Goal: Task Accomplishment & Management: Complete application form

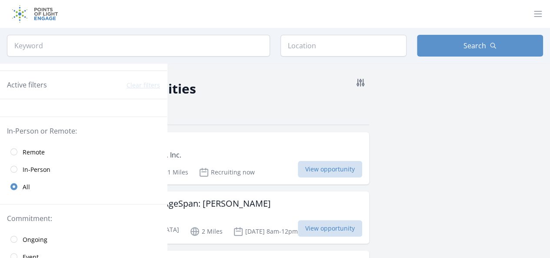
scroll to position [34, 0]
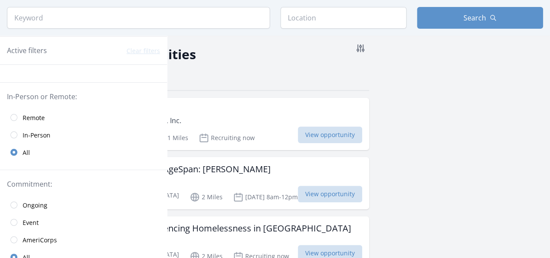
click at [193, 169] on h3 "Mobile Market Volunteer with AgeSpan: Lawrence" at bounding box center [156, 169] width 229 height 10
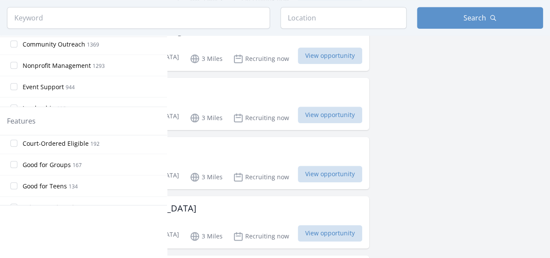
scroll to position [205, 0]
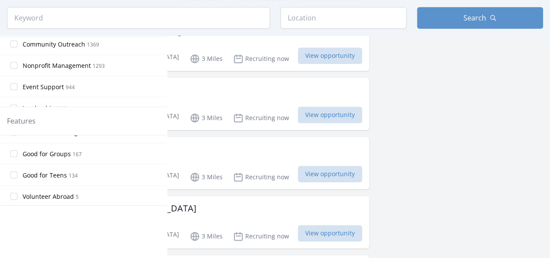
click at [63, 174] on span "Good for Teens" at bounding box center [45, 175] width 44 height 9
click at [17, 174] on input "Good for Teens 134" at bounding box center [13, 174] width 7 height 7
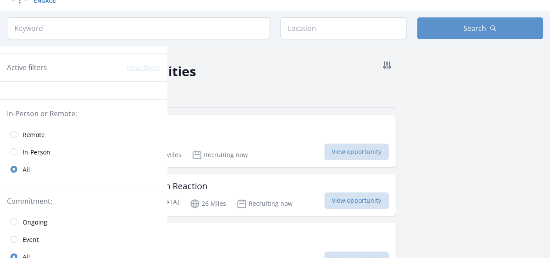
scroll to position [0, 0]
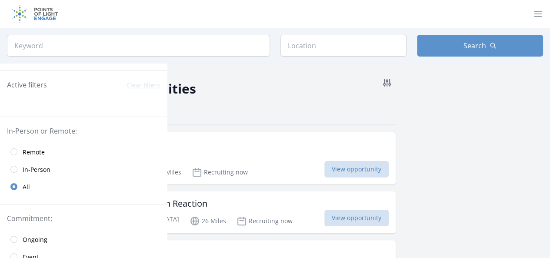
click at [34, 160] on link "In-Person" at bounding box center [83, 168] width 167 height 17
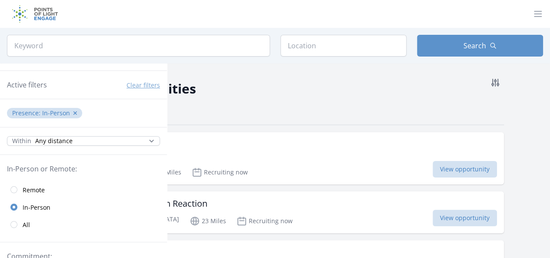
click at [23, 223] on span "All" at bounding box center [26, 224] width 7 height 9
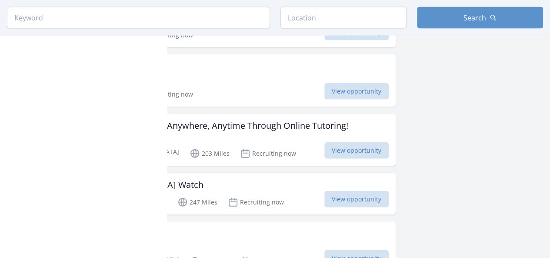
scroll to position [897, 0]
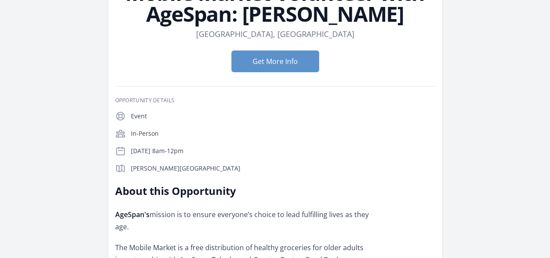
scroll to position [101, 0]
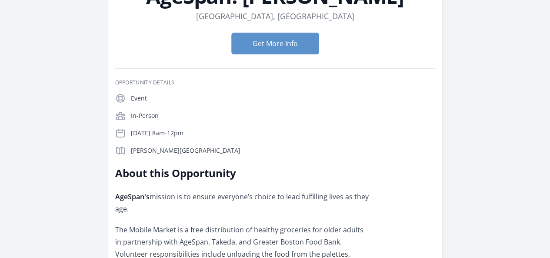
drag, startPoint x: 113, startPoint y: 129, endPoint x: 177, endPoint y: 156, distance: 69.9
click at [239, 223] on p "The Mobile Market is a free distribution of healthy groceries for older adults …" at bounding box center [242, 259] width 254 height 73
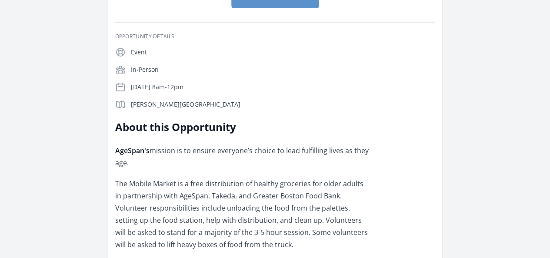
scroll to position [149, 0]
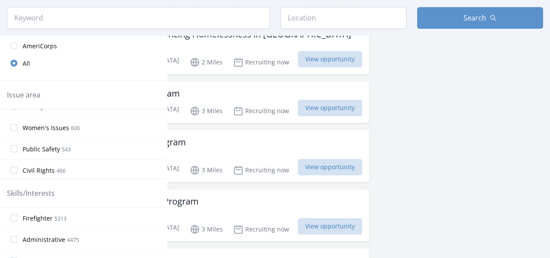
scroll to position [543, 0]
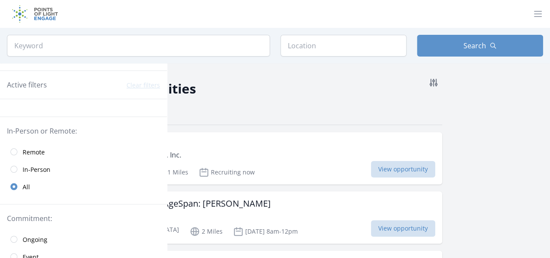
click at [38, 150] on span "Remote" at bounding box center [34, 152] width 22 height 9
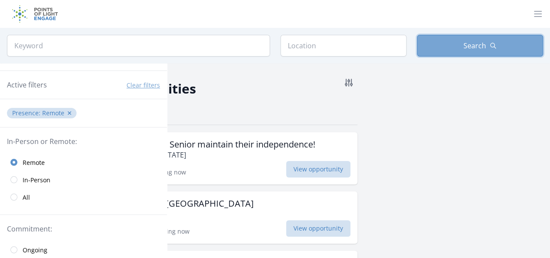
click at [468, 39] on button "Search" at bounding box center [480, 46] width 126 height 22
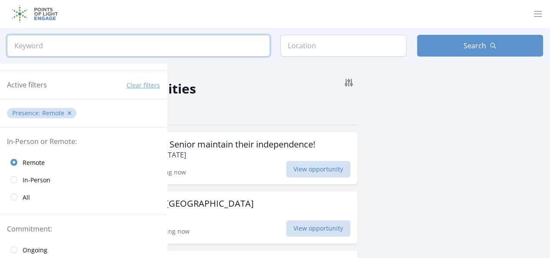
click at [132, 41] on input "search" at bounding box center [138, 46] width 263 height 22
click at [34, 180] on span "In-Person" at bounding box center [37, 180] width 28 height 9
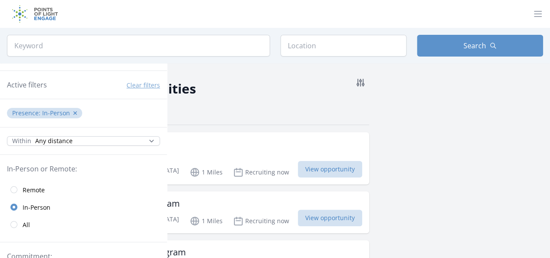
click at [60, 135] on div "Within Any distance , 5 Miles , 20 Miles , 50 Miles , 100 Miles" at bounding box center [83, 140] width 167 height 27
click at [68, 142] on select "Any distance , 5 Miles , 20 Miles , 50 Miles , 100 Miles" at bounding box center [83, 141] width 153 height 10
click at [7, 136] on select "Any distance , 5 Miles , 20 Miles , 50 Miles , 100 Miles" at bounding box center [83, 141] width 153 height 10
click at [69, 155] on div "In-Person or Remote: Remote In-Person All" at bounding box center [83, 198] width 167 height 87
click at [72, 147] on div "Within Any distance , 5 Miles , 20 Miles , 50 Miles , 100 Miles" at bounding box center [83, 140] width 167 height 27
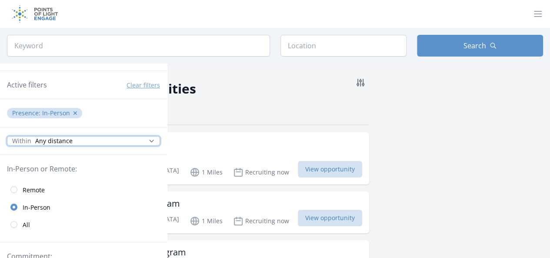
click at [81, 139] on select "Any distance , 5 Miles , 20 Miles , 50 Miles , 100 Miles" at bounding box center [83, 141] width 153 height 10
select select "8046"
click at [7, 136] on select "Any distance , 5 Miles , 20 Miles , 50 Miles , 100 Miles" at bounding box center [83, 141] width 153 height 10
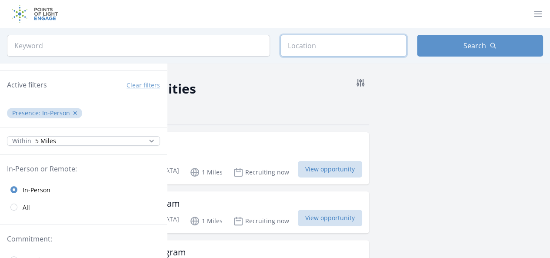
click at [329, 42] on input "text" at bounding box center [343, 46] width 126 height 22
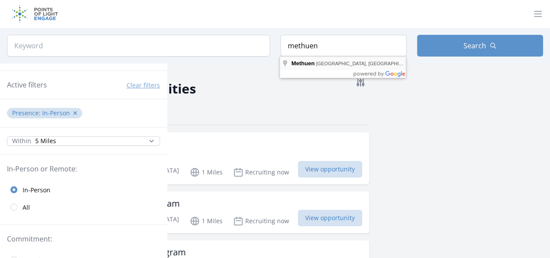
type input "Methuen, MA, USA"
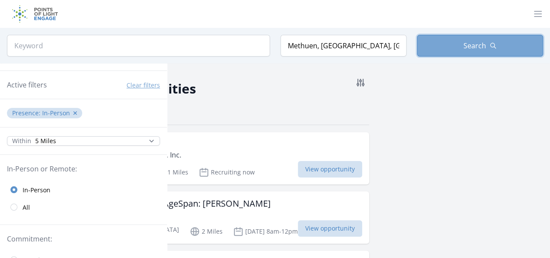
click at [457, 49] on button "Search" at bounding box center [480, 46] width 126 height 22
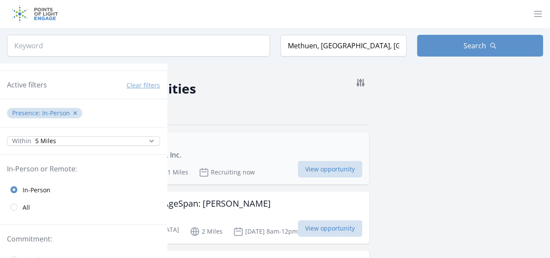
click at [189, 157] on div "Sunday TNR Clinic Volunteer Merrimack River Feline Rescue Society, Inc." at bounding box center [202, 149] width 320 height 21
click at [199, 201] on h3 "Mobile Market Volunteer with AgeSpan: Lawrence" at bounding box center [156, 203] width 229 height 10
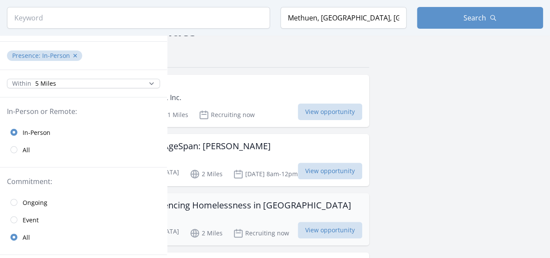
scroll to position [131, 0]
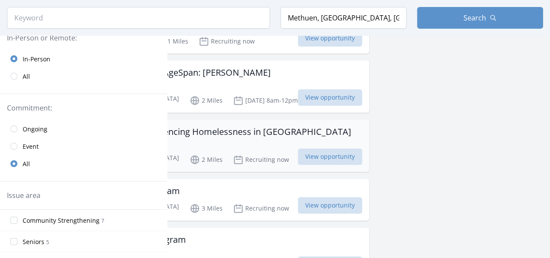
click at [233, 160] on p "Recruiting now" at bounding box center [261, 159] width 56 height 10
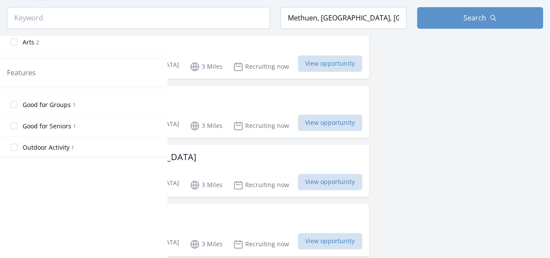
scroll to position [452, 0]
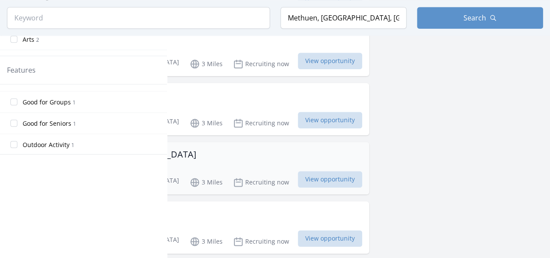
click at [233, 180] on p "Recruiting now" at bounding box center [261, 182] width 56 height 10
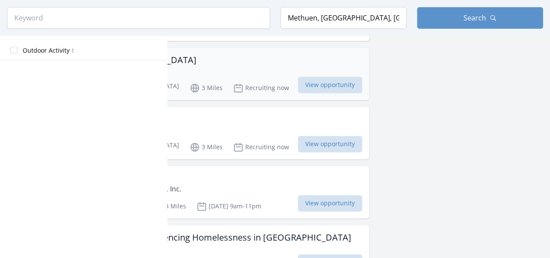
scroll to position [548, 0]
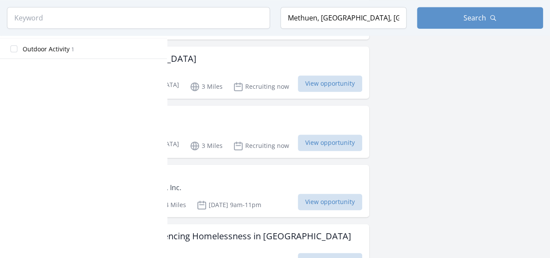
drag, startPoint x: 202, startPoint y: 185, endPoint x: 202, endPoint y: 163, distance: 22.2
click at [194, 198] on div "Andover, MA 4 Miles Sep 20th 9am-11pm" at bounding box center [151, 203] width 219 height 14
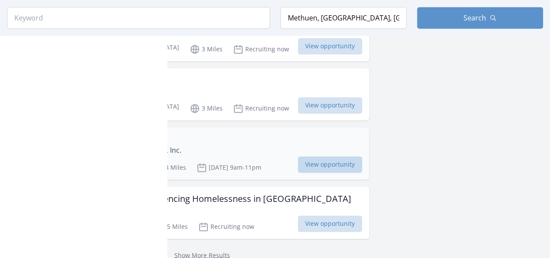
scroll to position [585, 0]
click at [186, 91] on div "Meals on Wheels Drivers Individual" at bounding box center [202, 86] width 320 height 21
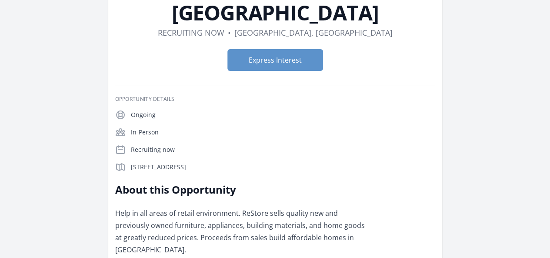
scroll to position [93, 0]
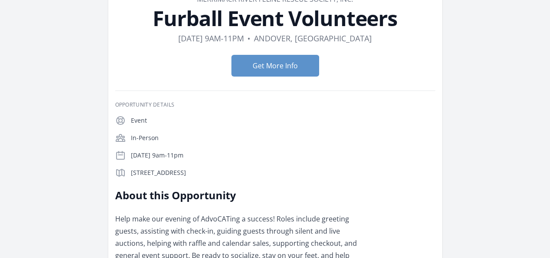
scroll to position [59, 0]
